Goal: Task Accomplishment & Management: Manage account settings

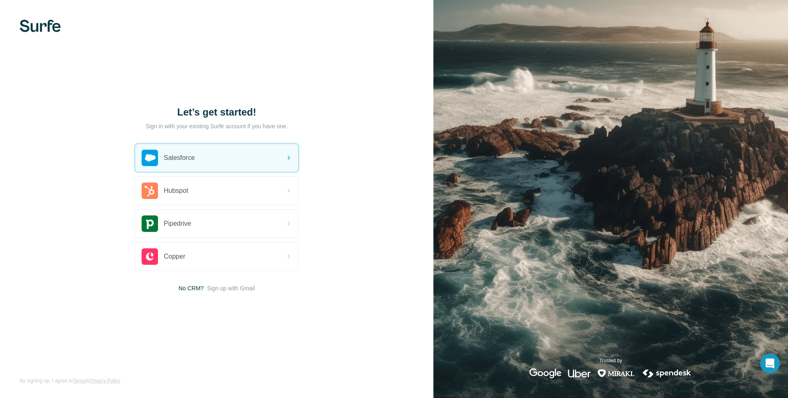
click at [34, 23] on img at bounding box center [40, 26] width 41 height 12
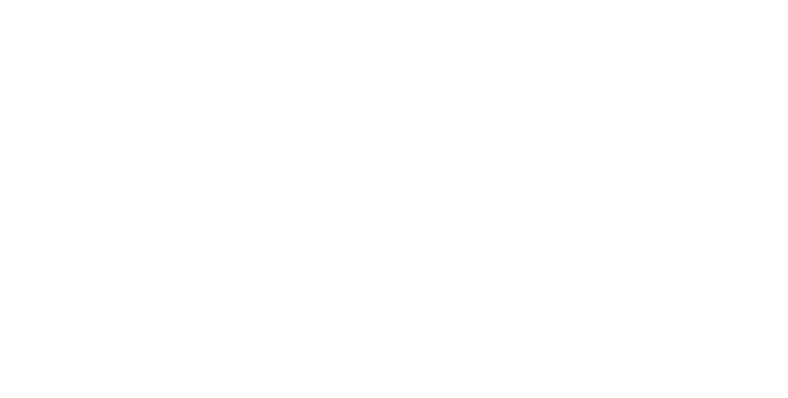
click at [12, 0] on html "Session expired, redirecting to sign in. Close" at bounding box center [394, 0] width 788 height 0
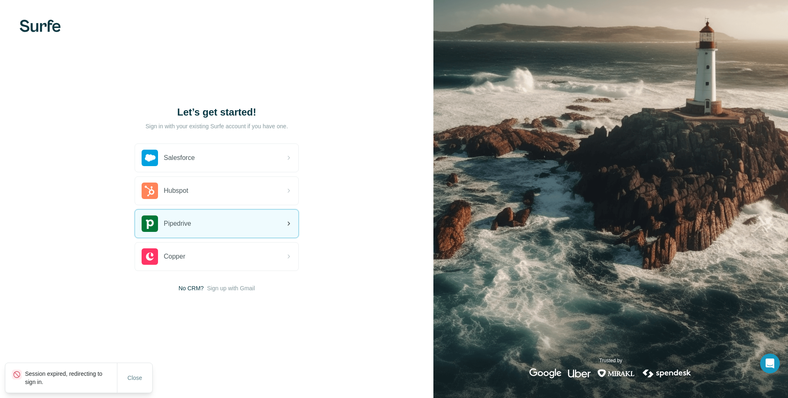
click at [216, 228] on div "Pipedrive" at bounding box center [216, 223] width 163 height 28
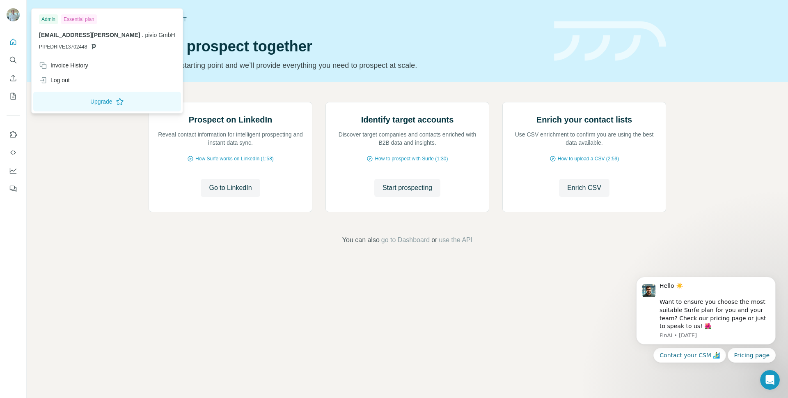
click at [12, 14] on img at bounding box center [13, 14] width 13 height 13
click at [79, 62] on div "Invoice History" at bounding box center [63, 65] width 49 height 8
click at [87, 103] on button "Upgrade" at bounding box center [107, 102] width 148 height 20
drag, startPoint x: 75, startPoint y: 20, endPoint x: 70, endPoint y: 21, distance: 4.6
click at [75, 20] on div "Essential plan" at bounding box center [79, 19] width 36 height 10
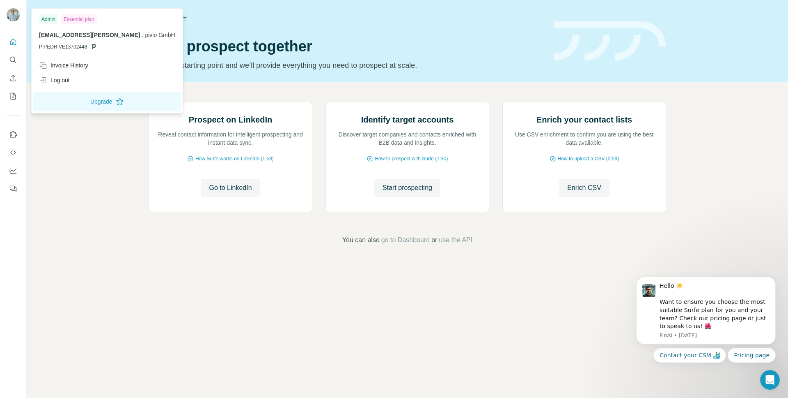
click at [55, 18] on div "Admin" at bounding box center [48, 19] width 19 height 10
click at [10, 168] on icon "Dashboard" at bounding box center [13, 171] width 7 height 6
